Goal: Task Accomplishment & Management: Complete application form

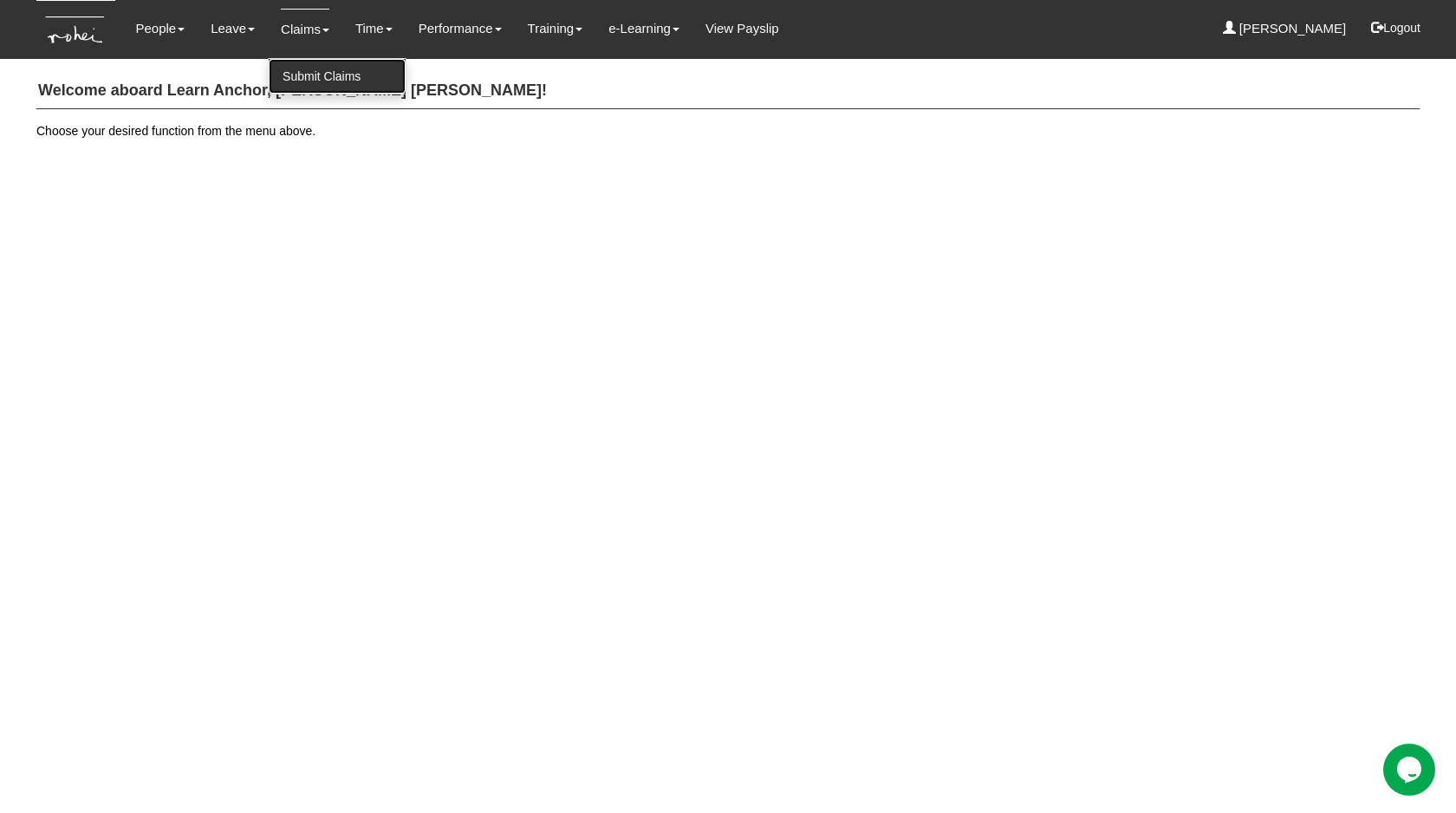
click at [298, 78] on link "Submit Claims" at bounding box center [338, 76] width 137 height 35
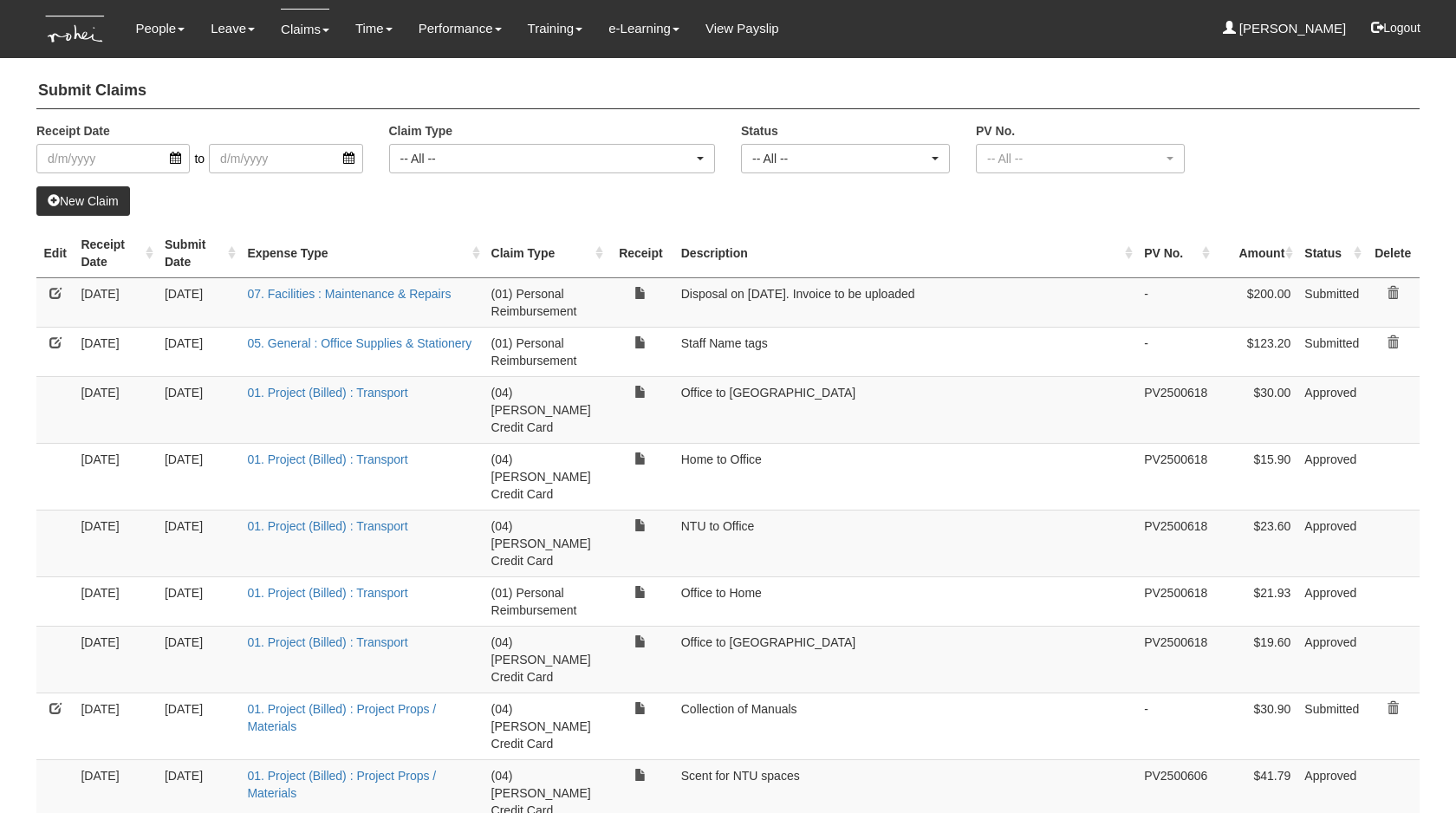
select select "50"
click at [57, 297] on link at bounding box center [55, 293] width 12 height 12
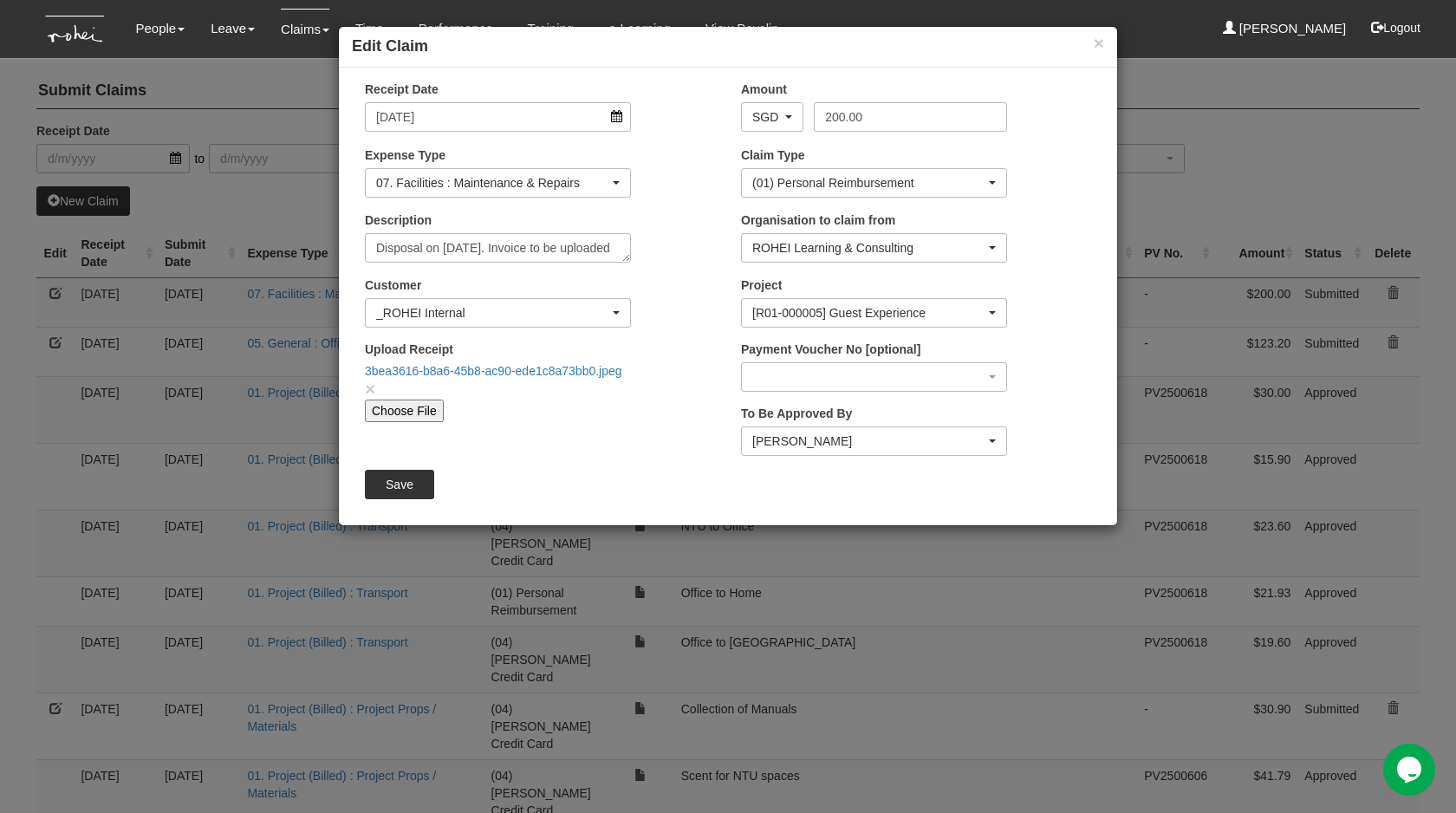
click at [393, 410] on input "Choose File" at bounding box center [404, 411] width 79 height 23
type input "C:\fakepath\Invoice 13450.pdf"
type input "Choose Another File"
click at [372, 391] on link "×" at bounding box center [370, 389] width 10 height 20
click at [394, 473] on input "Save" at bounding box center [400, 484] width 70 height 29
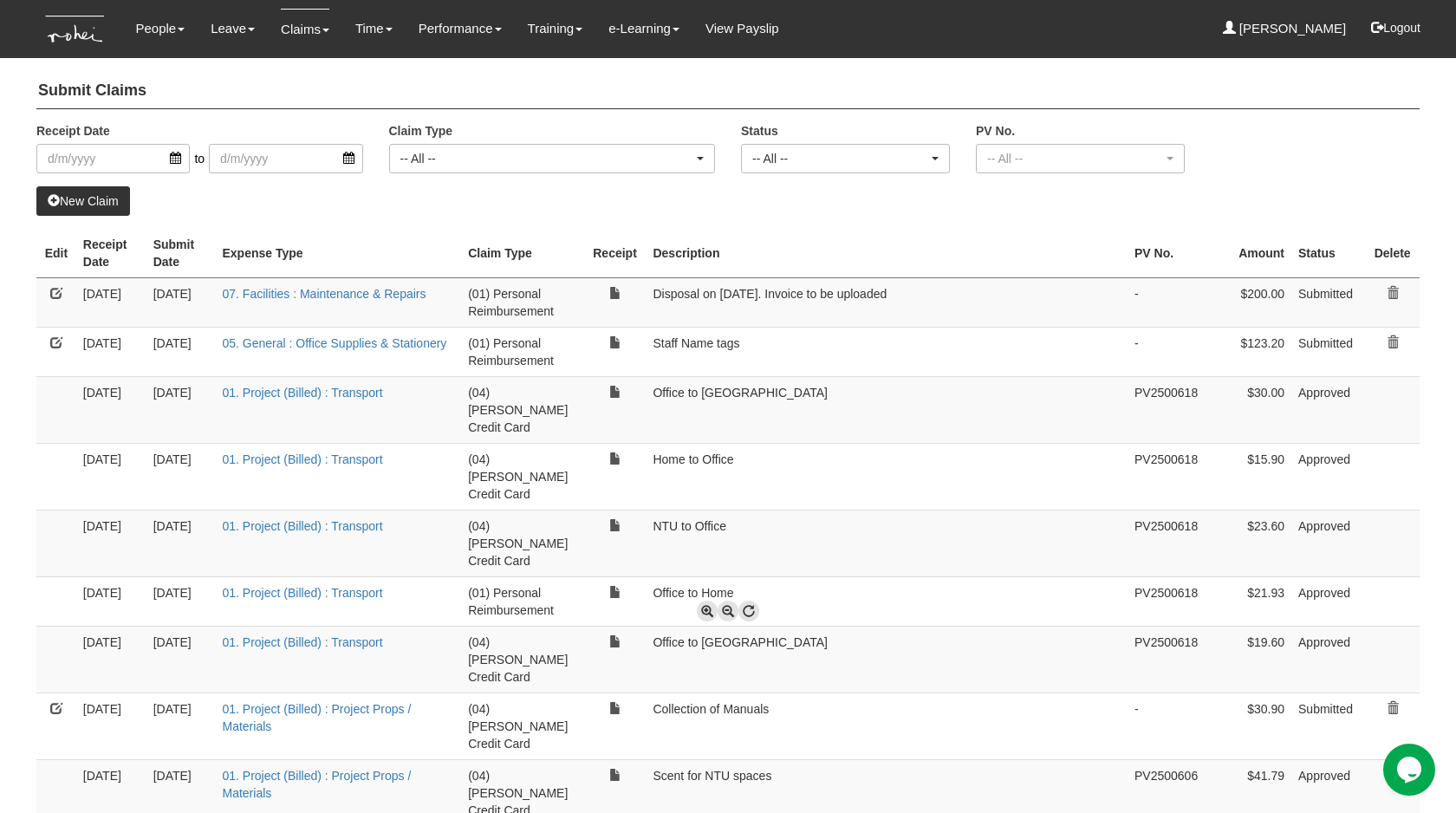
select select "50"
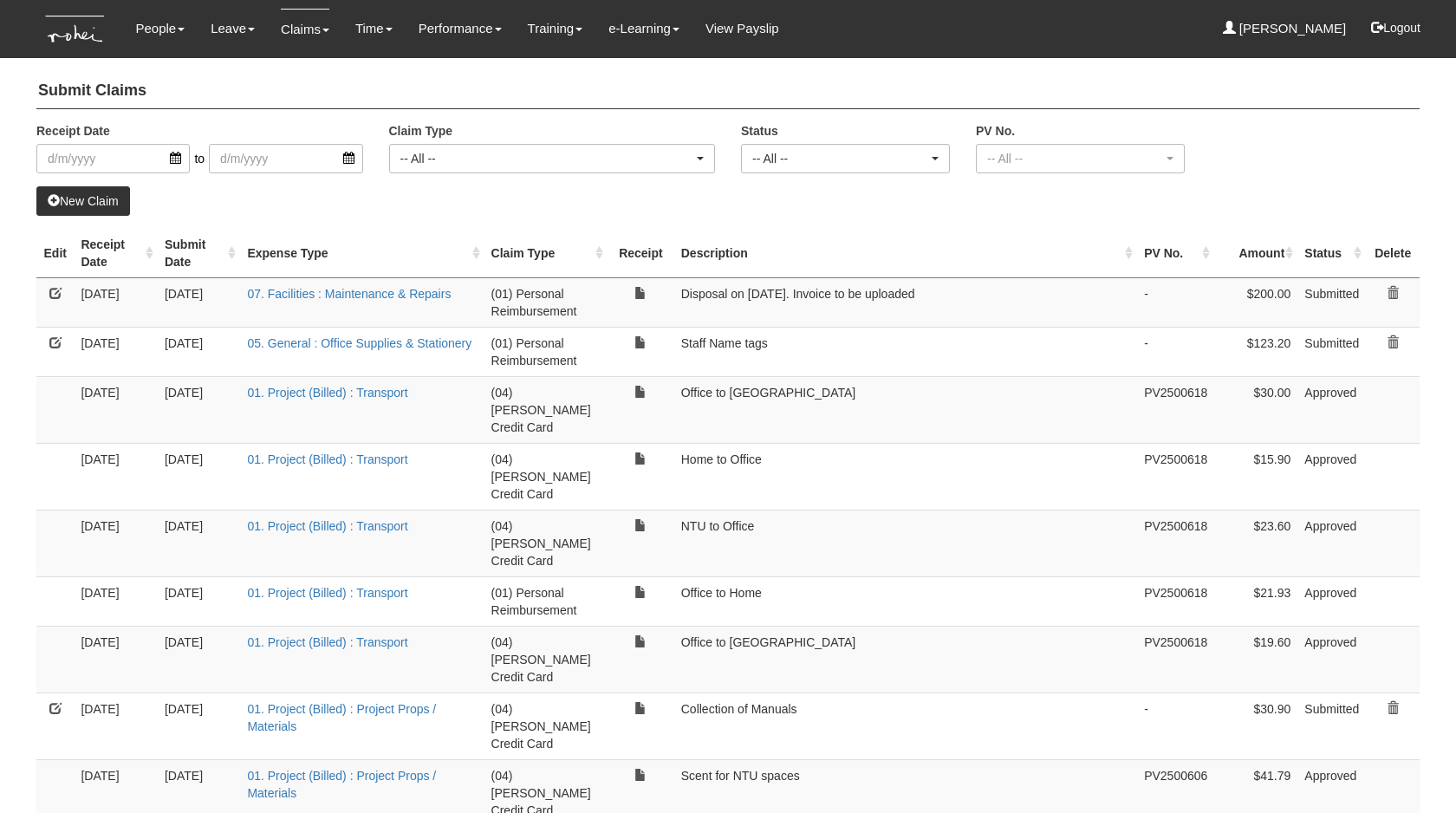
select select "50"
click at [779, 211] on div "New Claim" at bounding box center [728, 200] width 1383 height 29
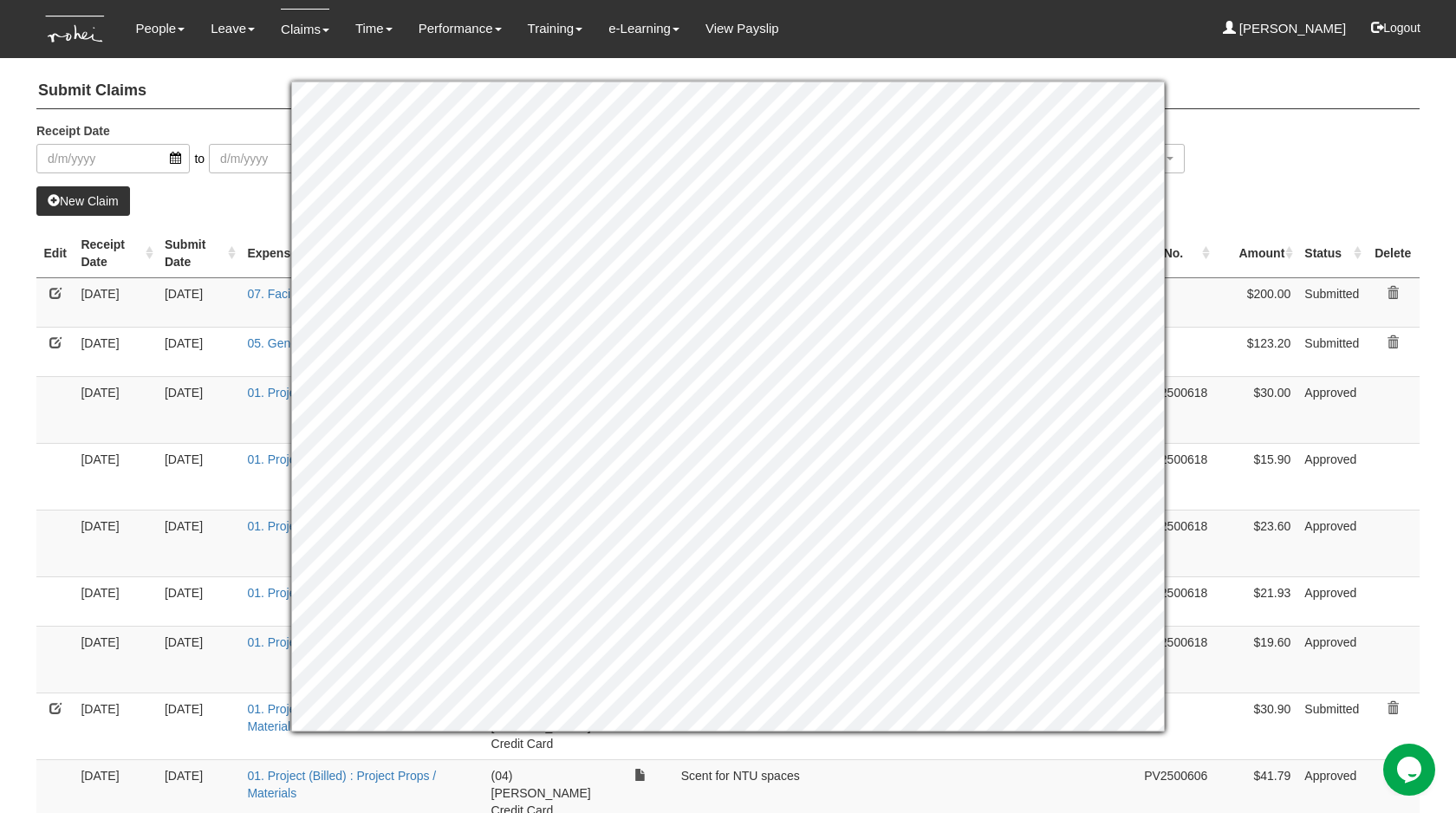
click at [1331, 168] on div "Receipt Date to Claim Type -- All -- (01) Personal Reimbursement (02) Advance D…" at bounding box center [728, 154] width 1409 height 64
click at [1284, 133] on div "Receipt Date to Claim Type -- All -- (01) Personal Reimbursement (02) Advance D…" at bounding box center [728, 154] width 1409 height 64
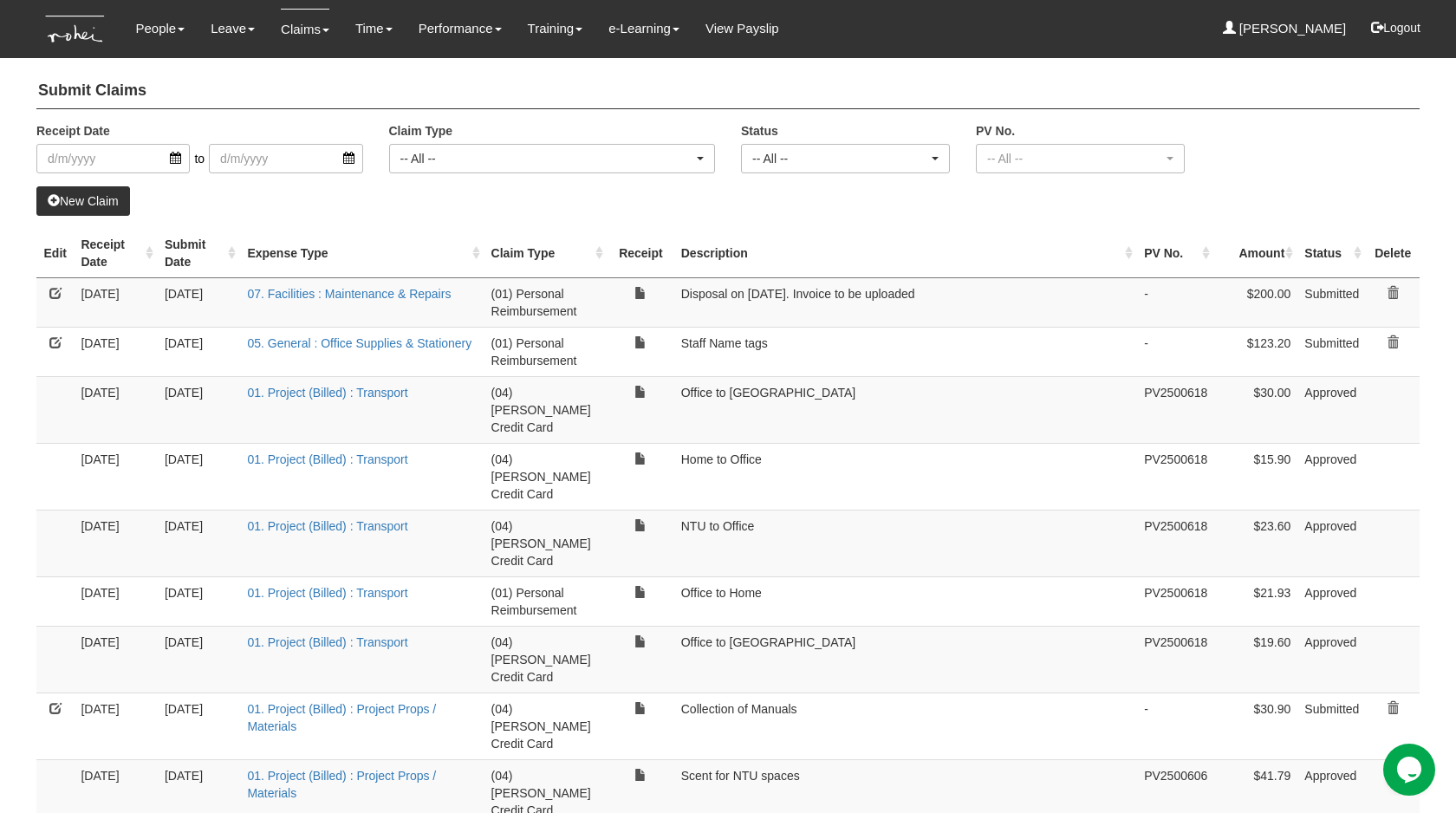
click at [60, 294] on link at bounding box center [55, 293] width 12 height 12
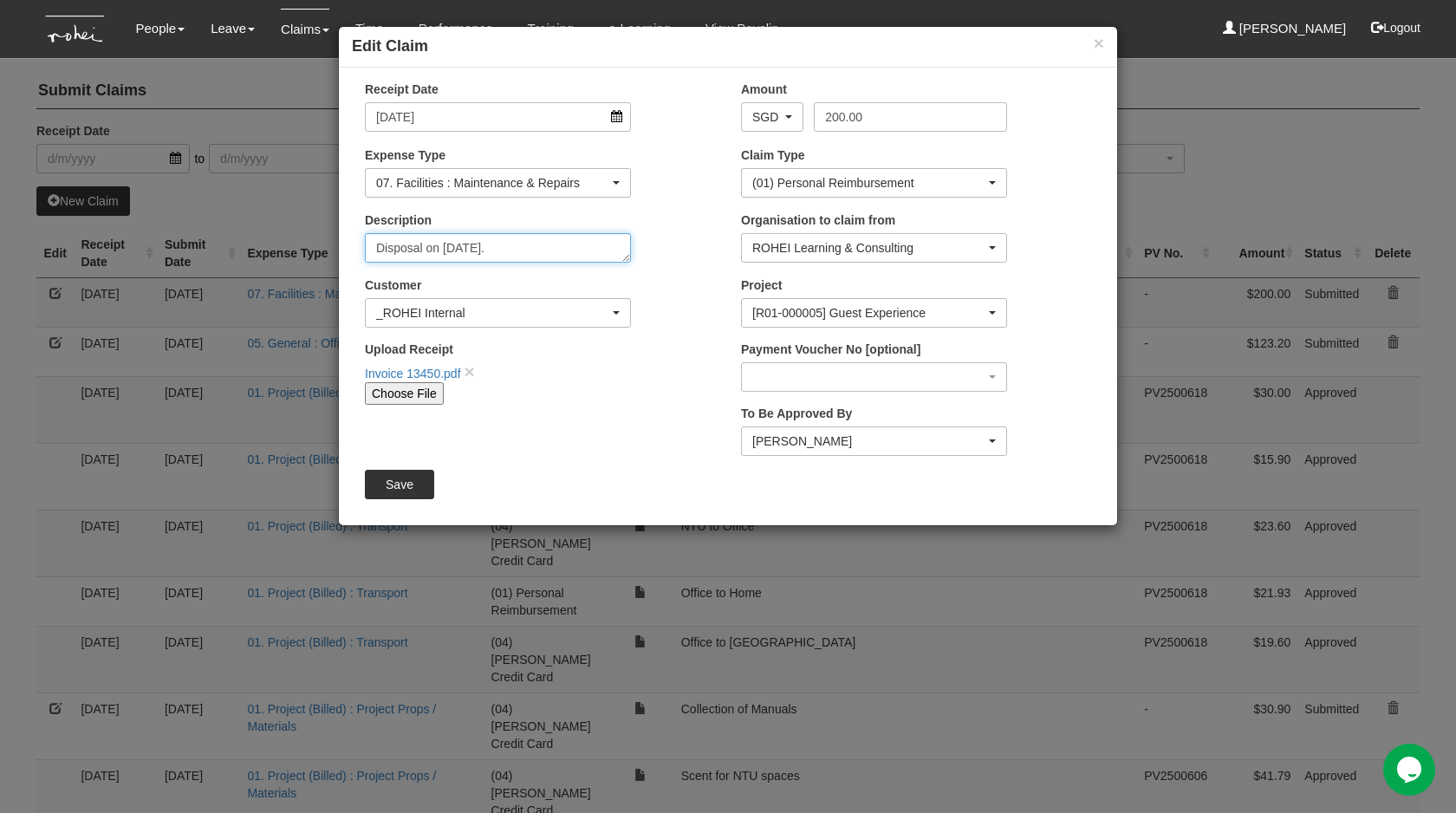
drag, startPoint x: 499, startPoint y: 247, endPoint x: 550, endPoint y: 312, distance: 82.6
click at [550, 81] on div "Receipt Date [DATE] Amount AED AFN ALL AMD ANG AOA ARS AUD AWG AZN BAM BBD BDT …" at bounding box center [728, 81] width 752 height 0
type textarea "Disposal on [DATE]"
click at [391, 487] on input "Save" at bounding box center [400, 484] width 70 height 29
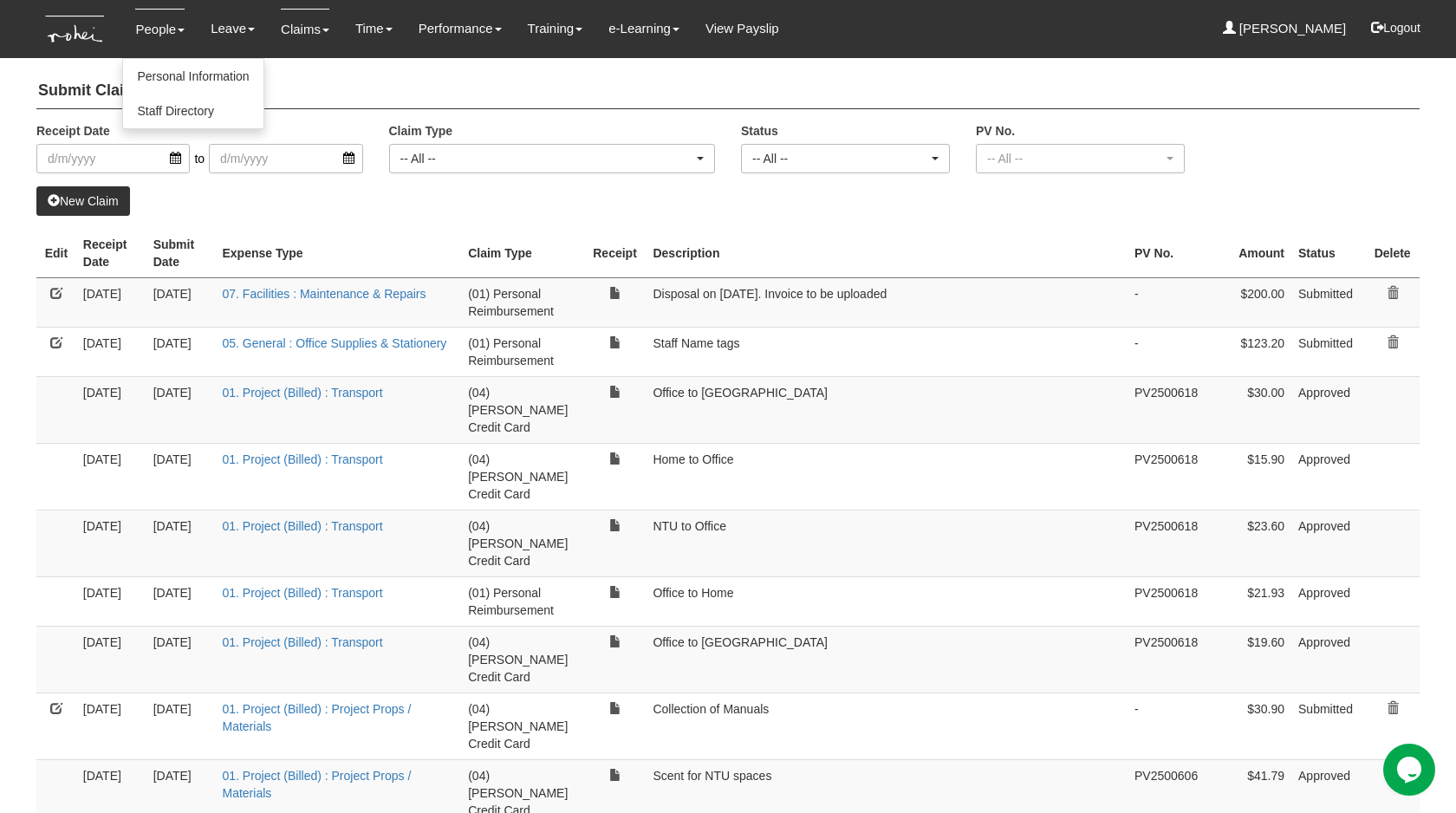
select select "50"
